Goal: Task Accomplishment & Management: Manage account settings

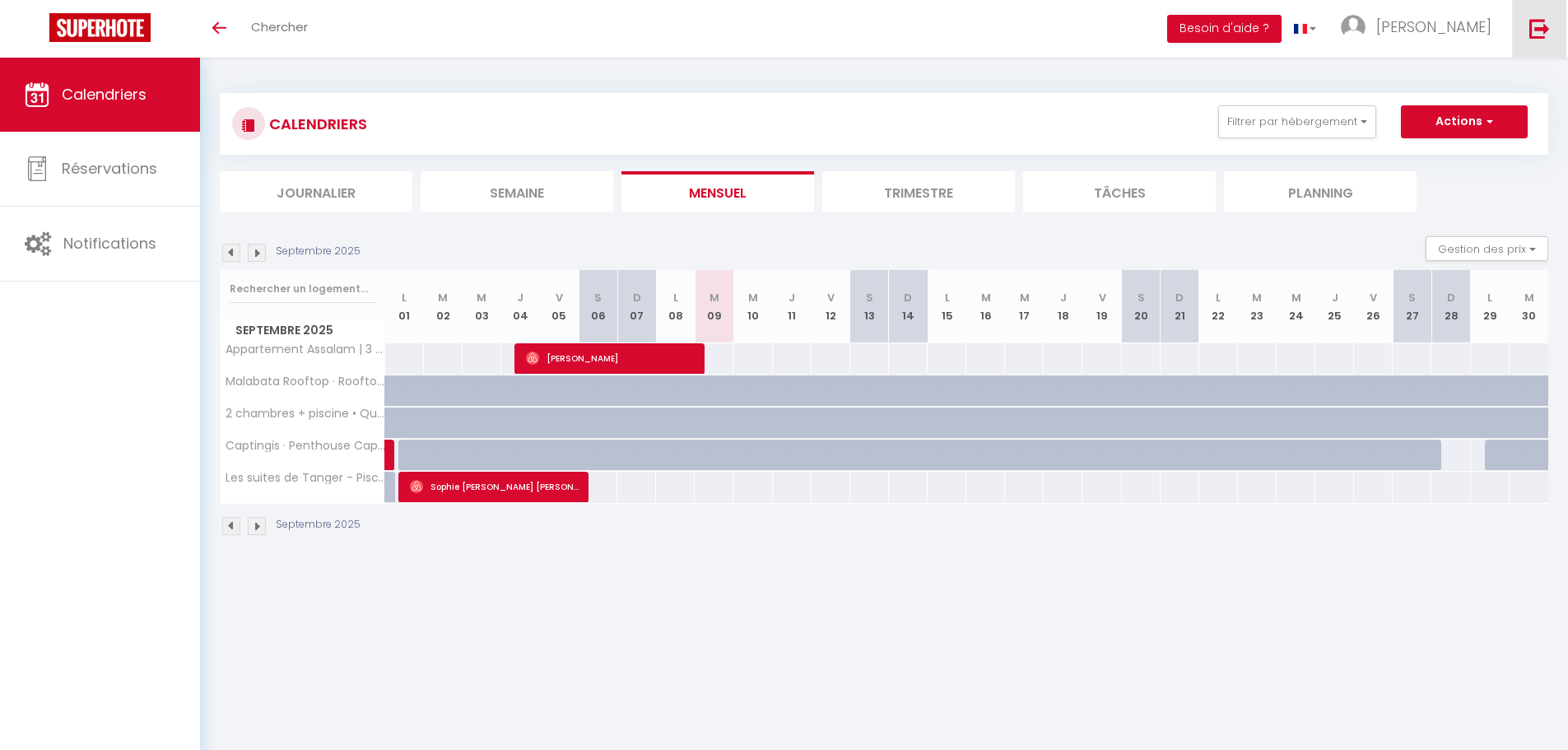
click at [1545, 31] on img at bounding box center [1539, 28] width 21 height 21
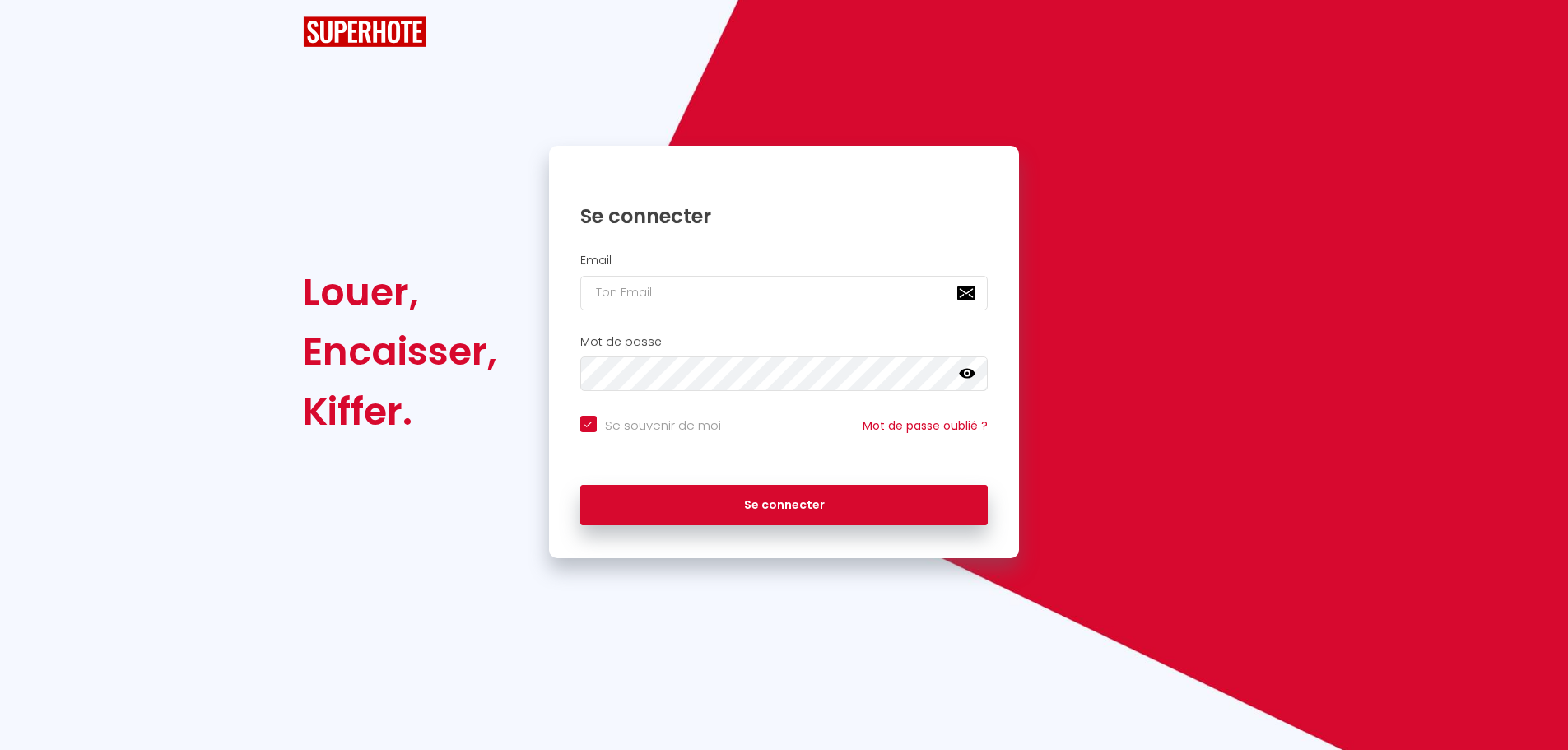
checkbox input "true"
type input "[EMAIL_ADDRESS][DOMAIN_NAME]"
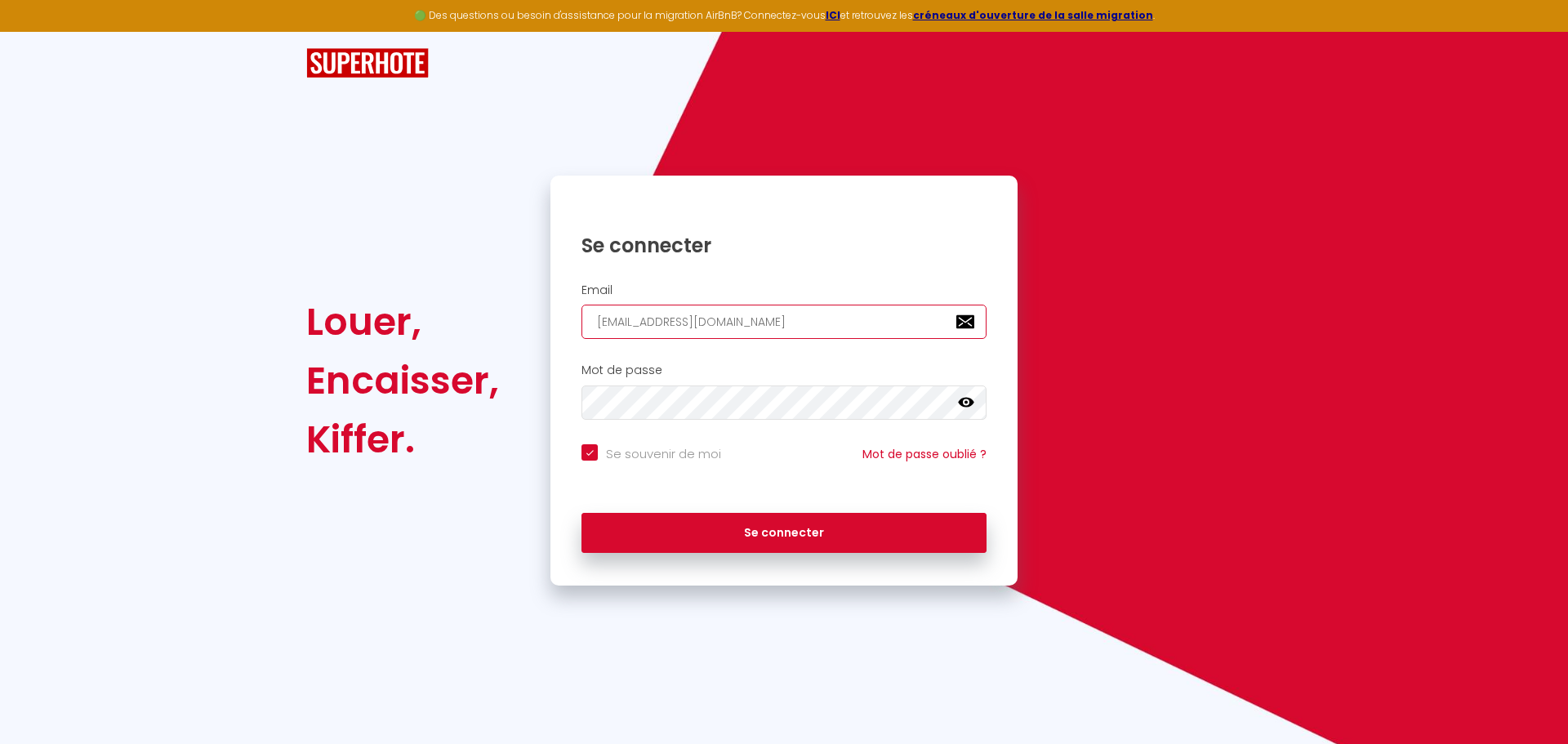
click at [777, 329] on input "[EMAIL_ADDRESS][DOMAIN_NAME]" at bounding box center [784, 322] width 405 height 34
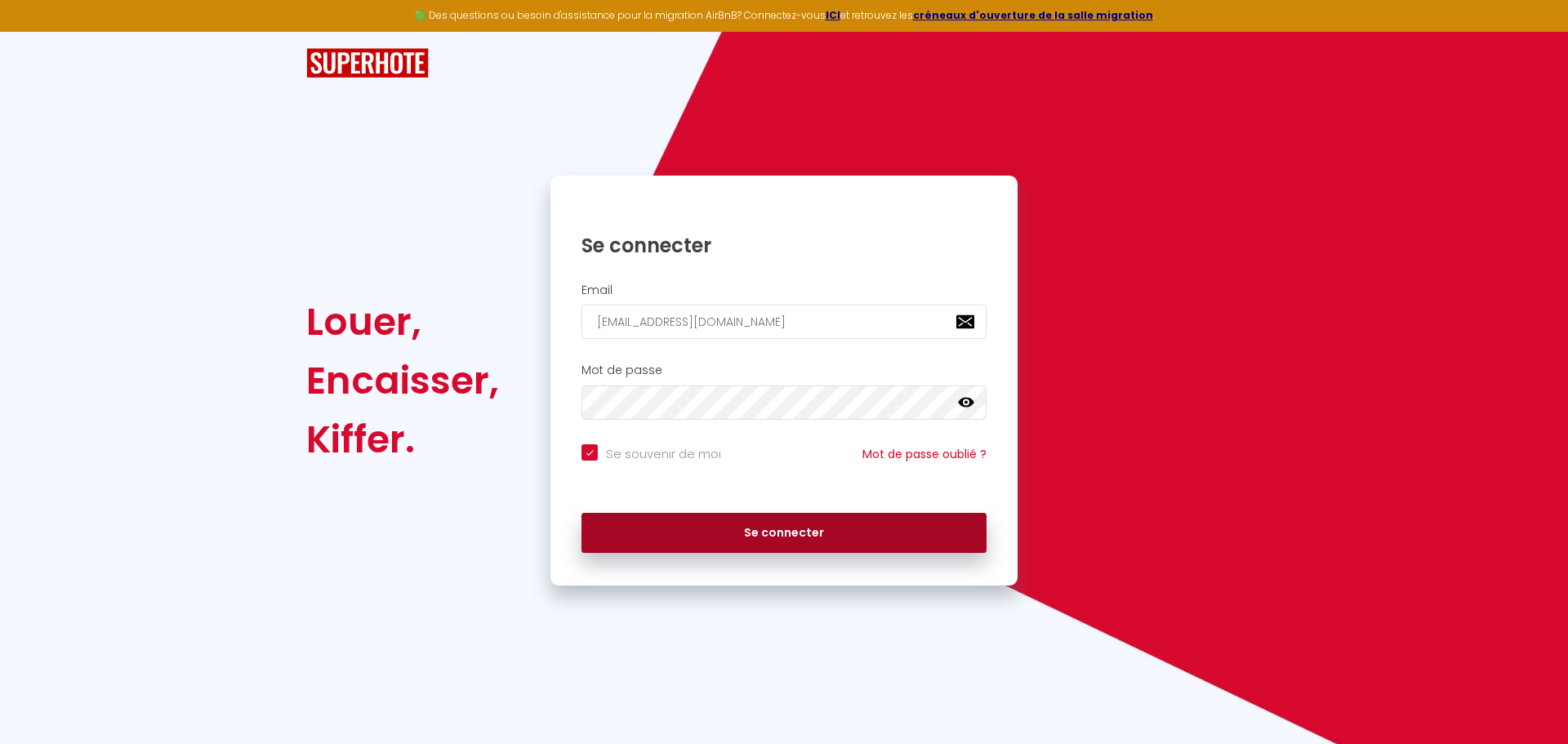
click at [623, 527] on button "Se connecter" at bounding box center [784, 532] width 405 height 40
checkbox input "true"
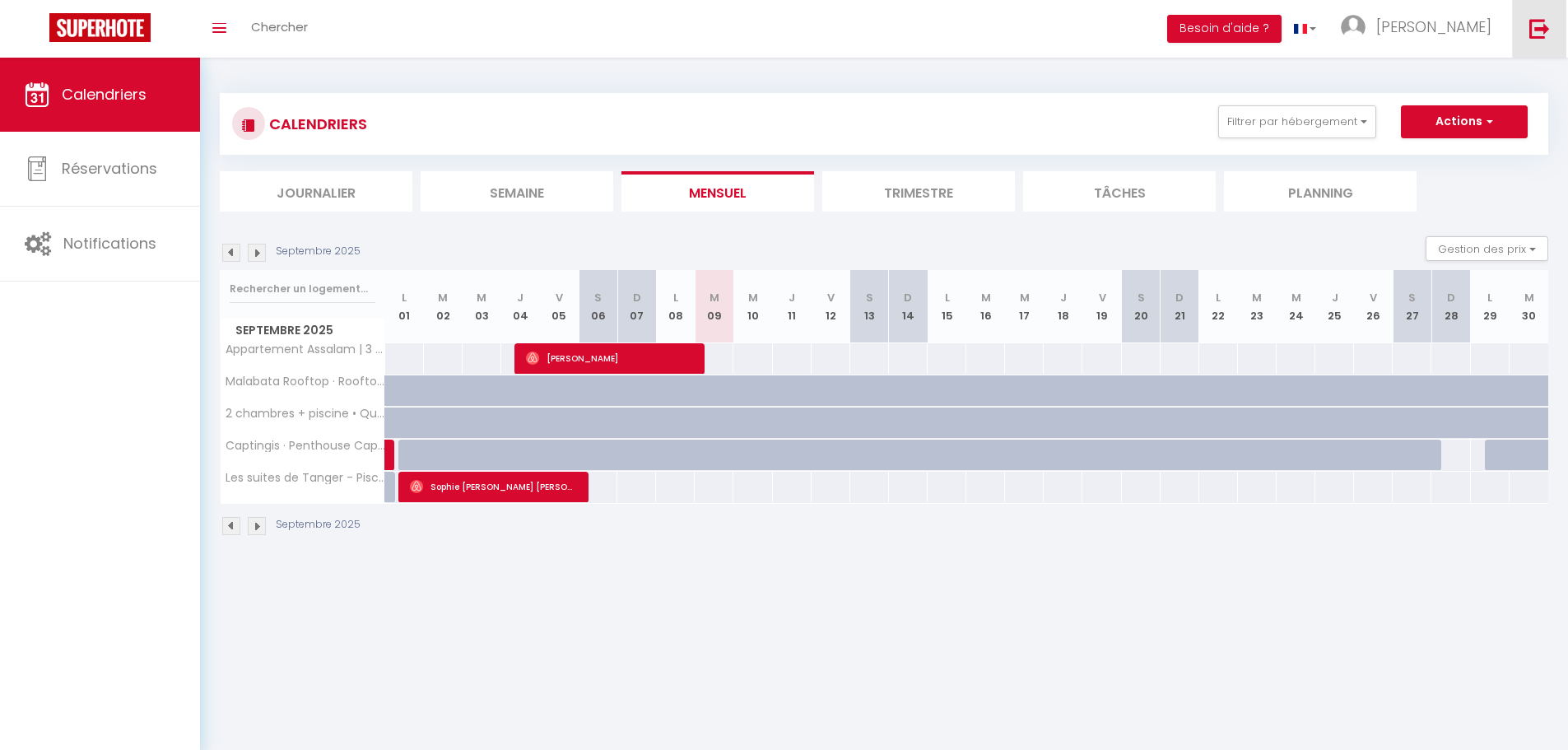
click at [1547, 23] on img at bounding box center [1539, 28] width 21 height 21
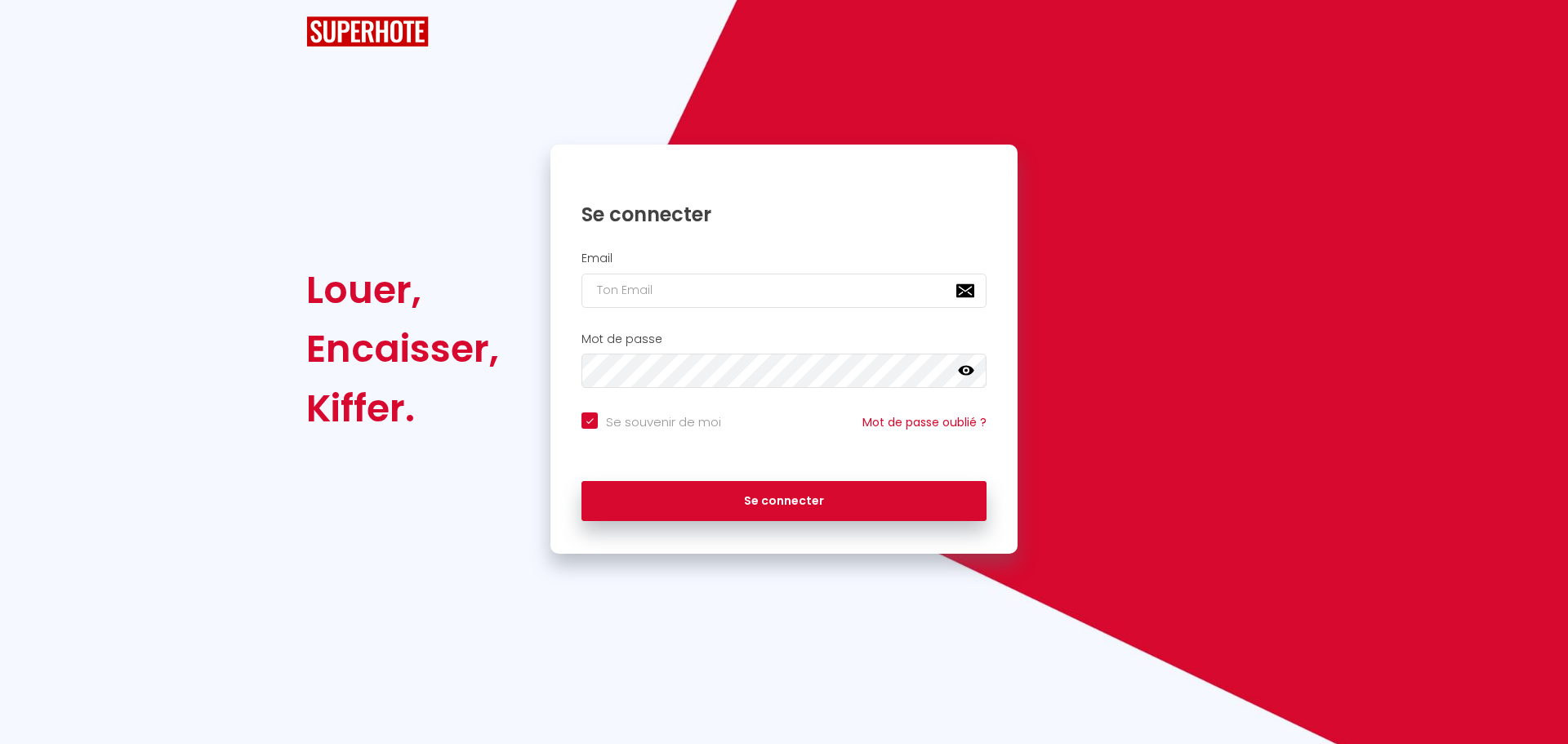
checkbox input "true"
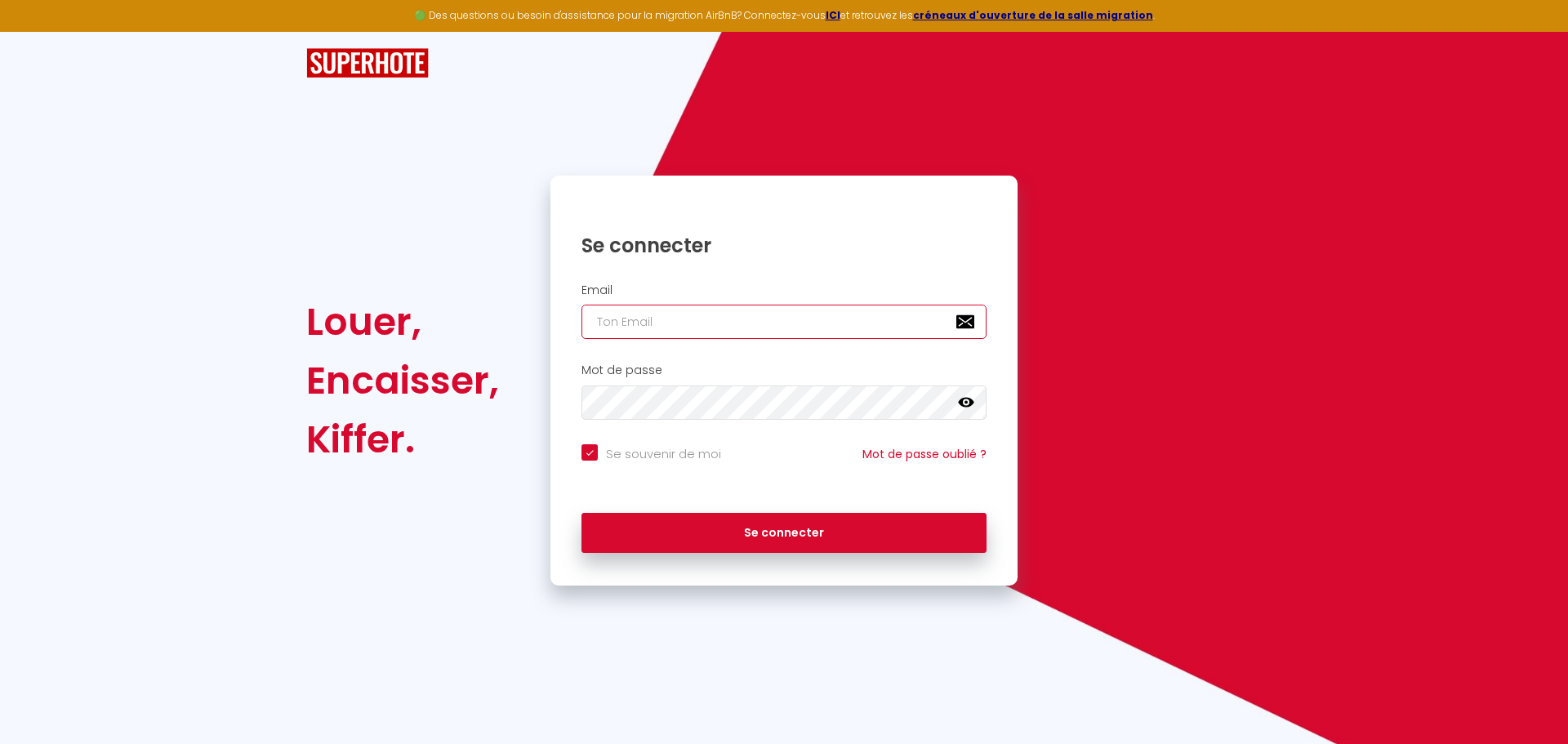
type input "[EMAIL_ADDRESS][DOMAIN_NAME]"
checkbox input "true"
click at [757, 315] on input "[EMAIL_ADDRESS][DOMAIN_NAME]" at bounding box center [784, 322] width 405 height 34
type input "[EMAIL_ADDRESS][DOMAIN_NAME]"
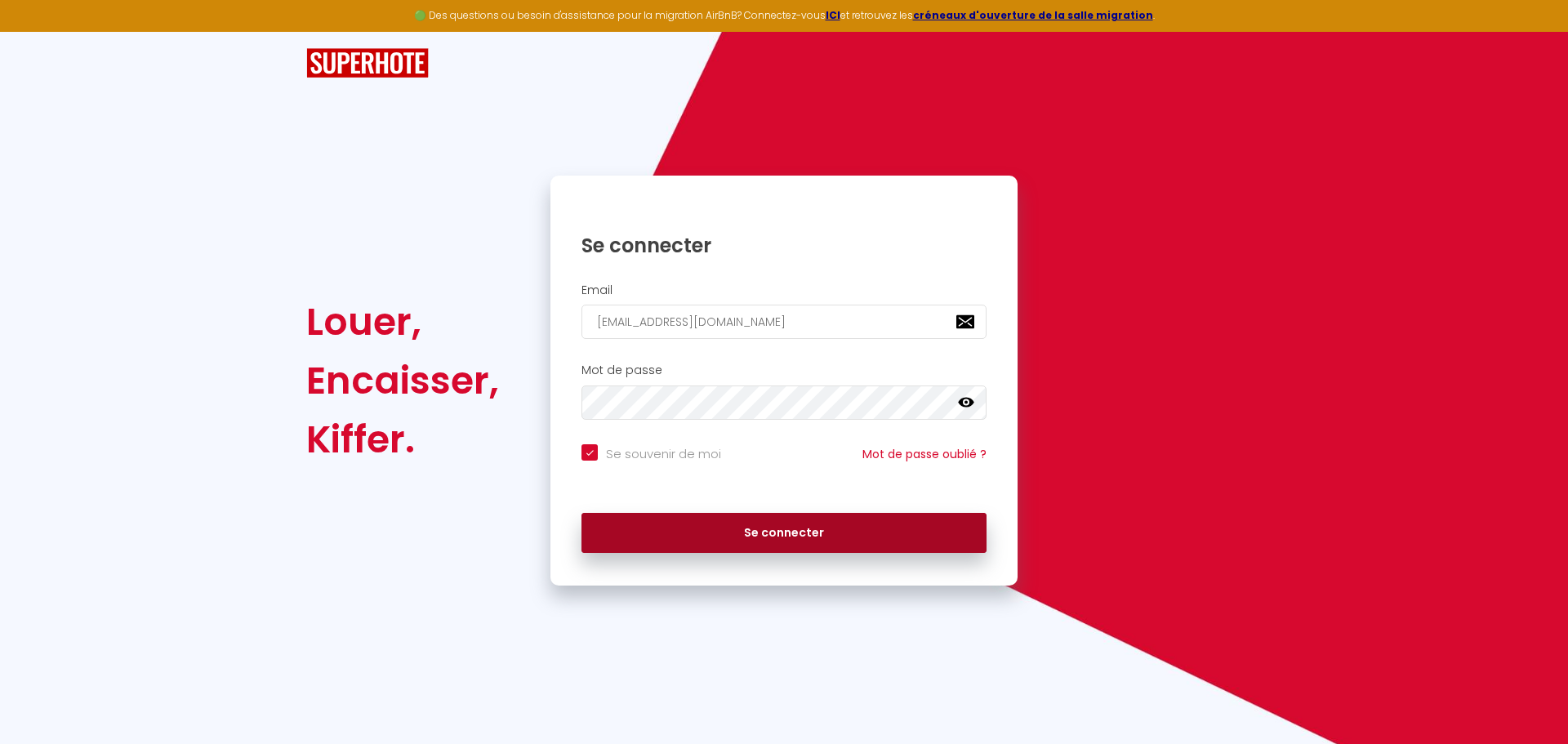
click at [761, 533] on button "Se connecter" at bounding box center [784, 532] width 405 height 40
checkbox input "true"
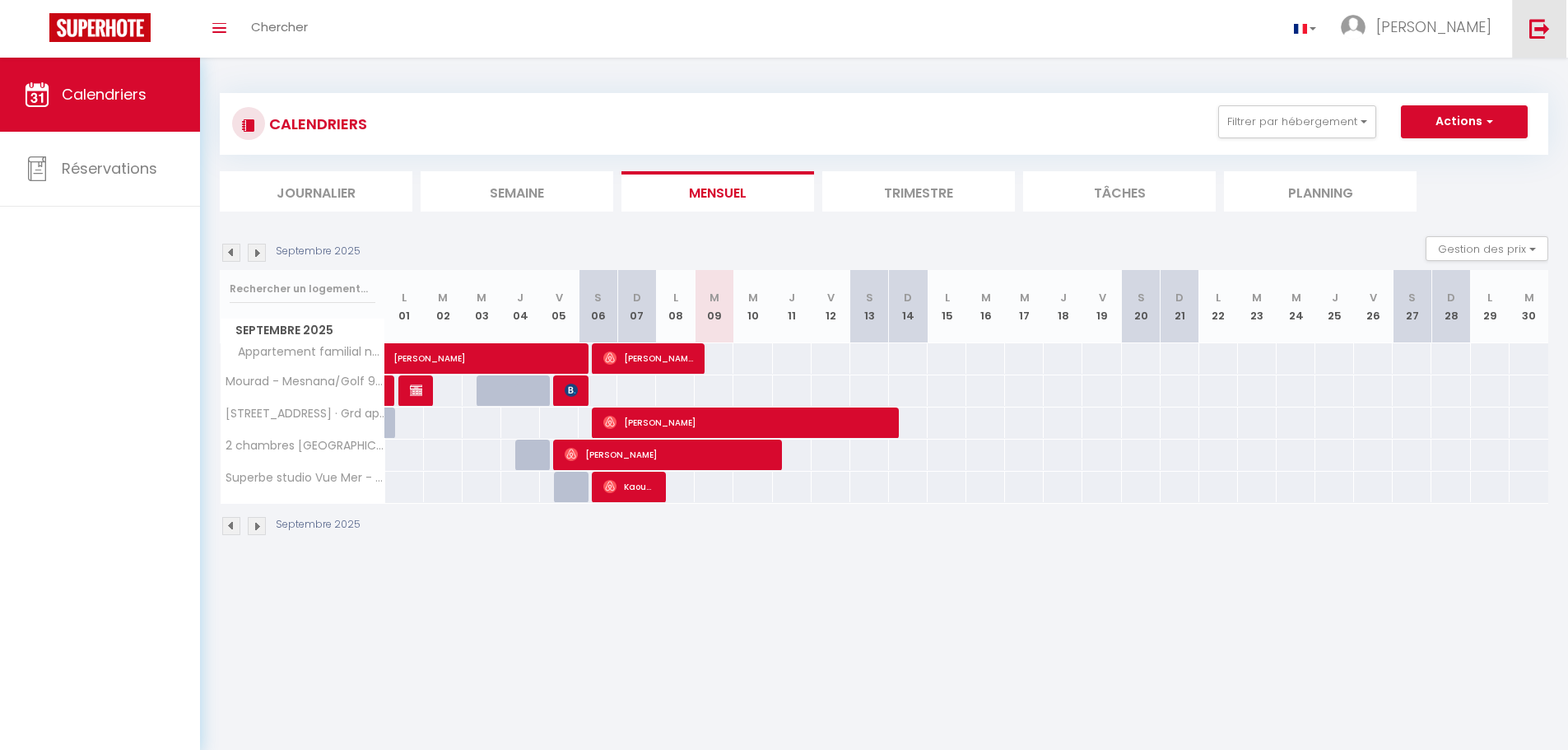
click at [1545, 24] on img at bounding box center [1539, 28] width 21 height 21
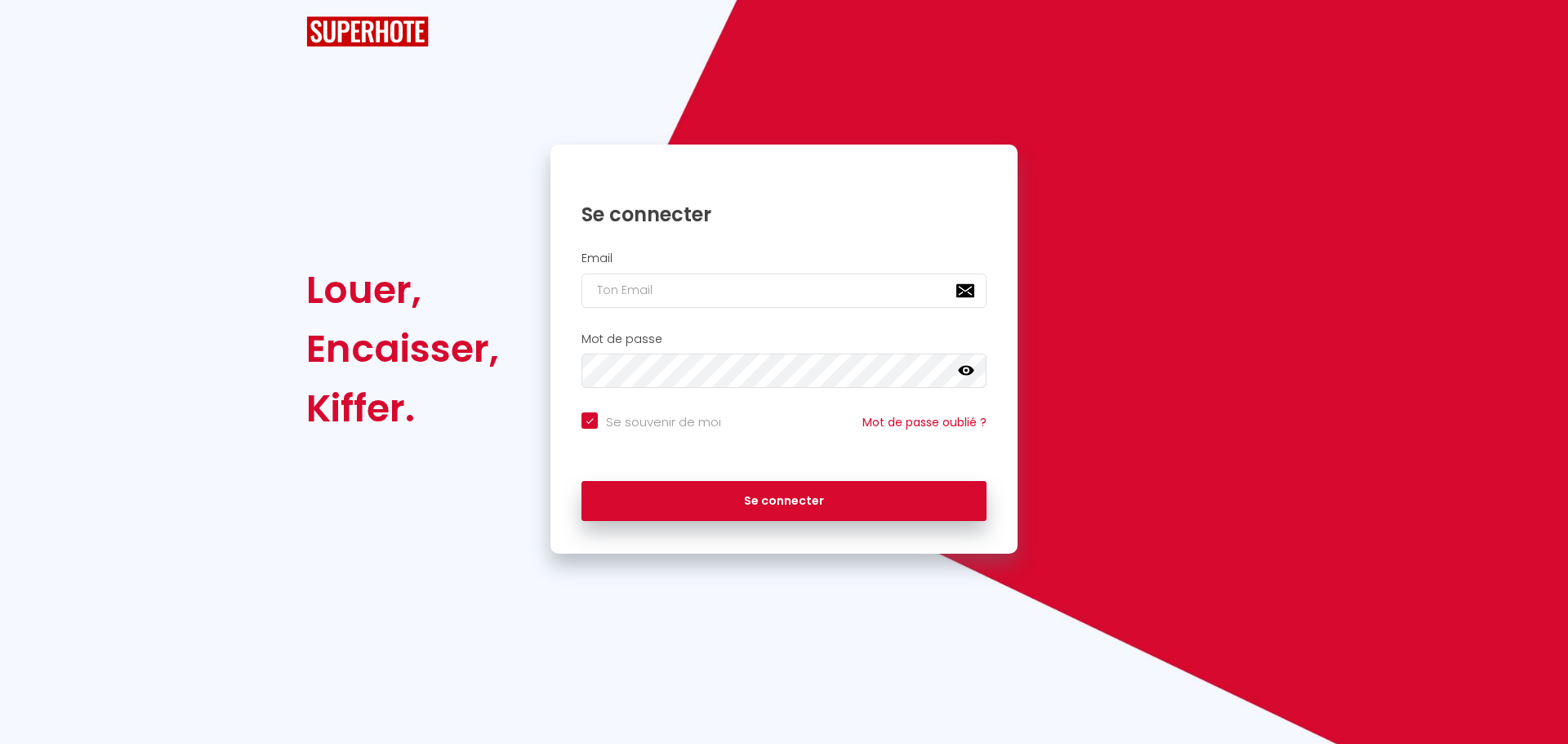
checkbox input "true"
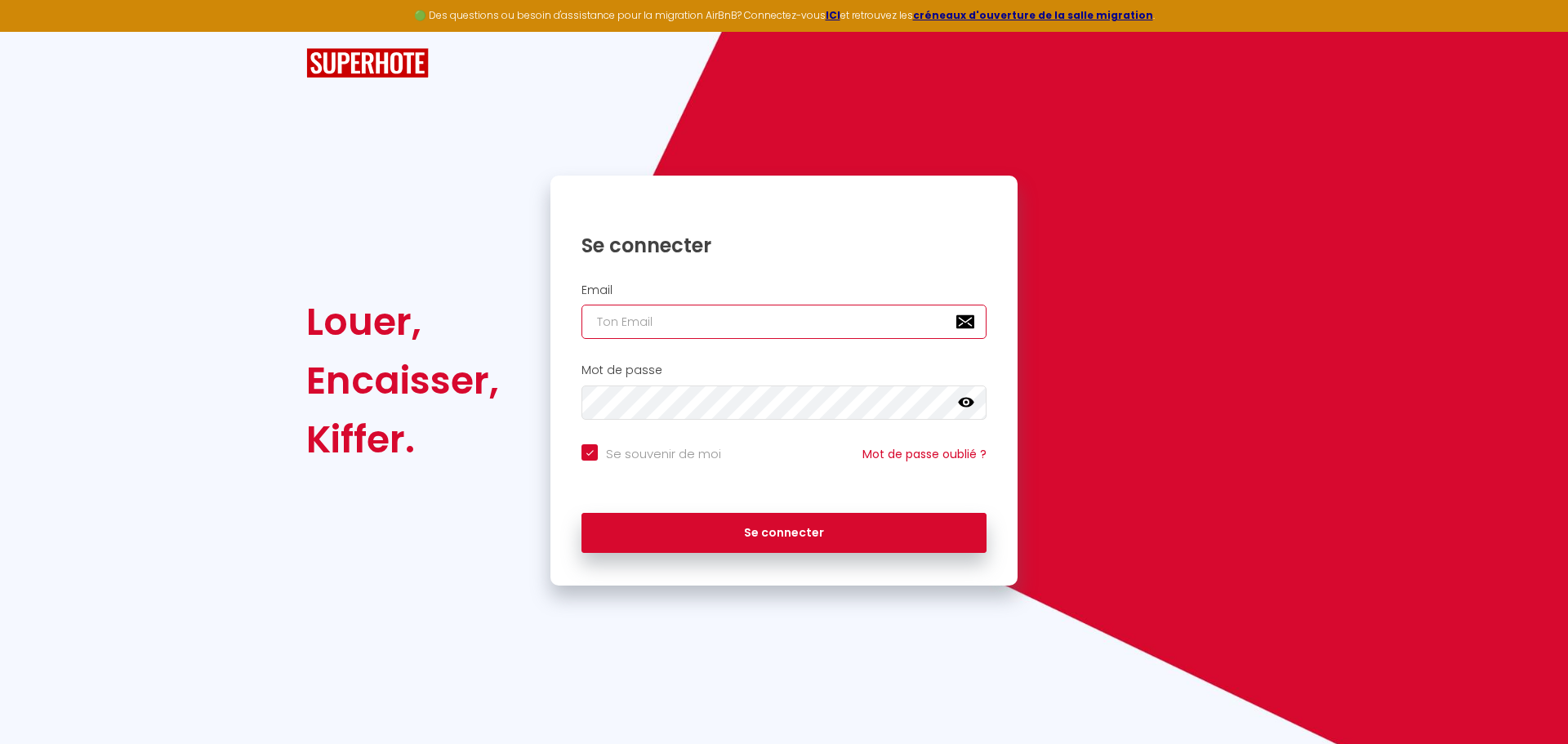
type input "aifmaroc1.ikhlas@gmail.com"
checkbox input "true"
click at [787, 323] on input "aifmaroc1.ikhlas@gmail.com" at bounding box center [784, 322] width 405 height 34
type input "[EMAIL_ADDRESS][DOMAIN_NAME]"
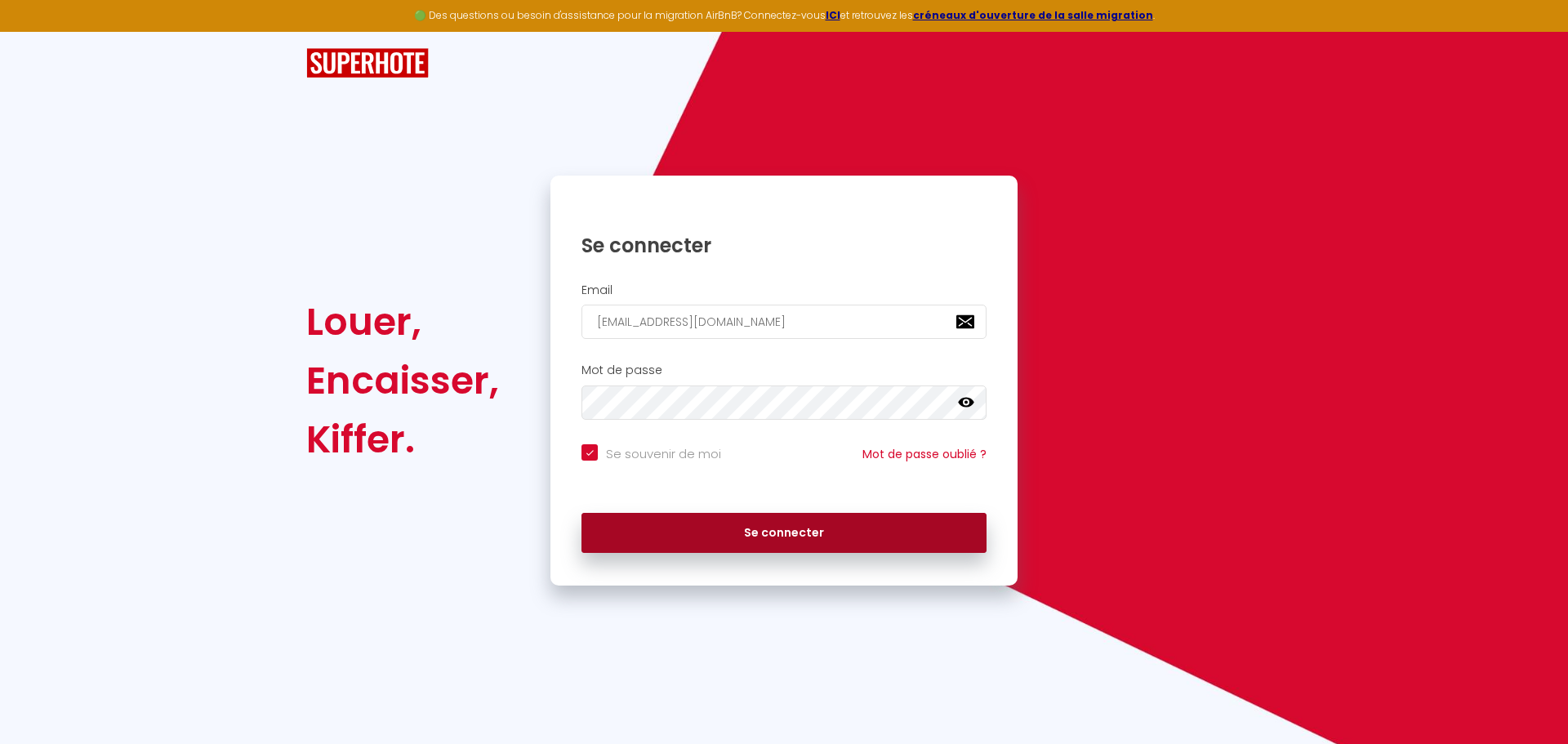
click at [720, 523] on button "Se connecter" at bounding box center [784, 532] width 405 height 40
checkbox input "true"
